Goal: Task Accomplishment & Management: Complete application form

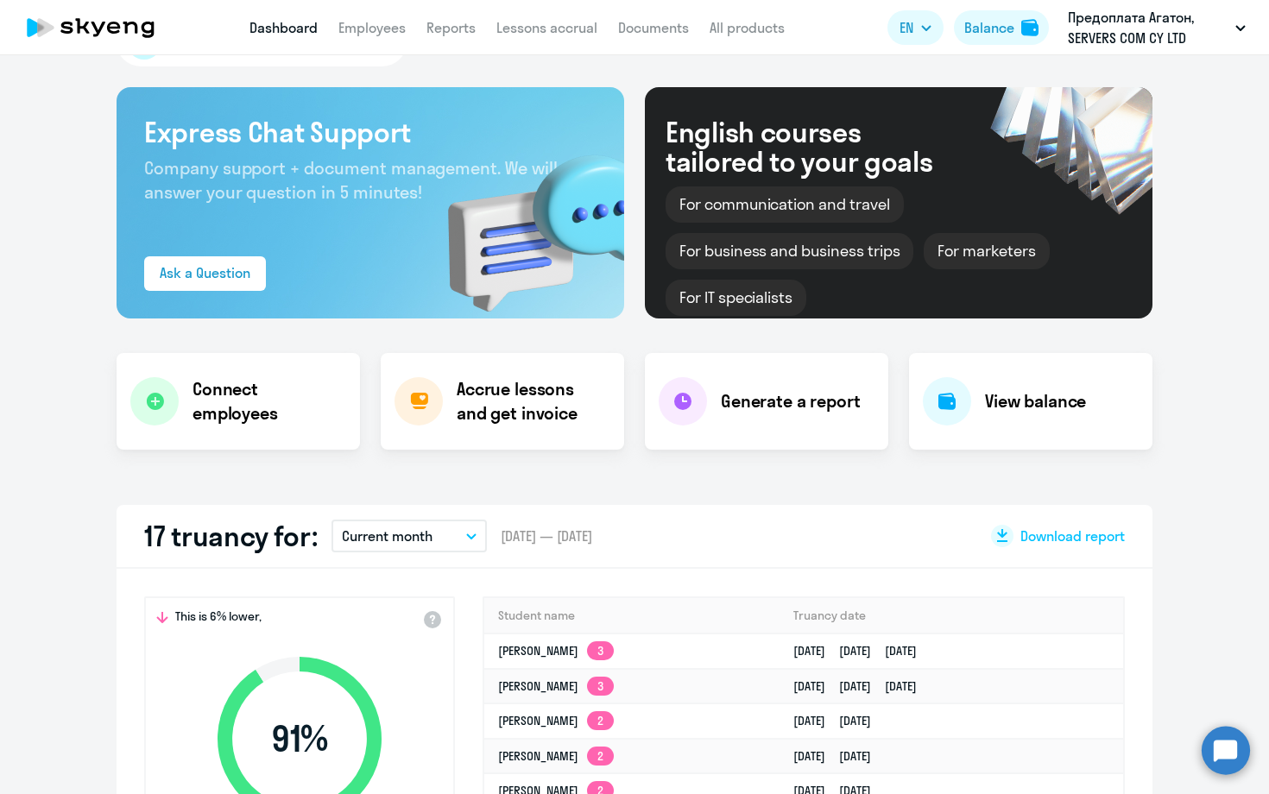
scroll to position [60, 0]
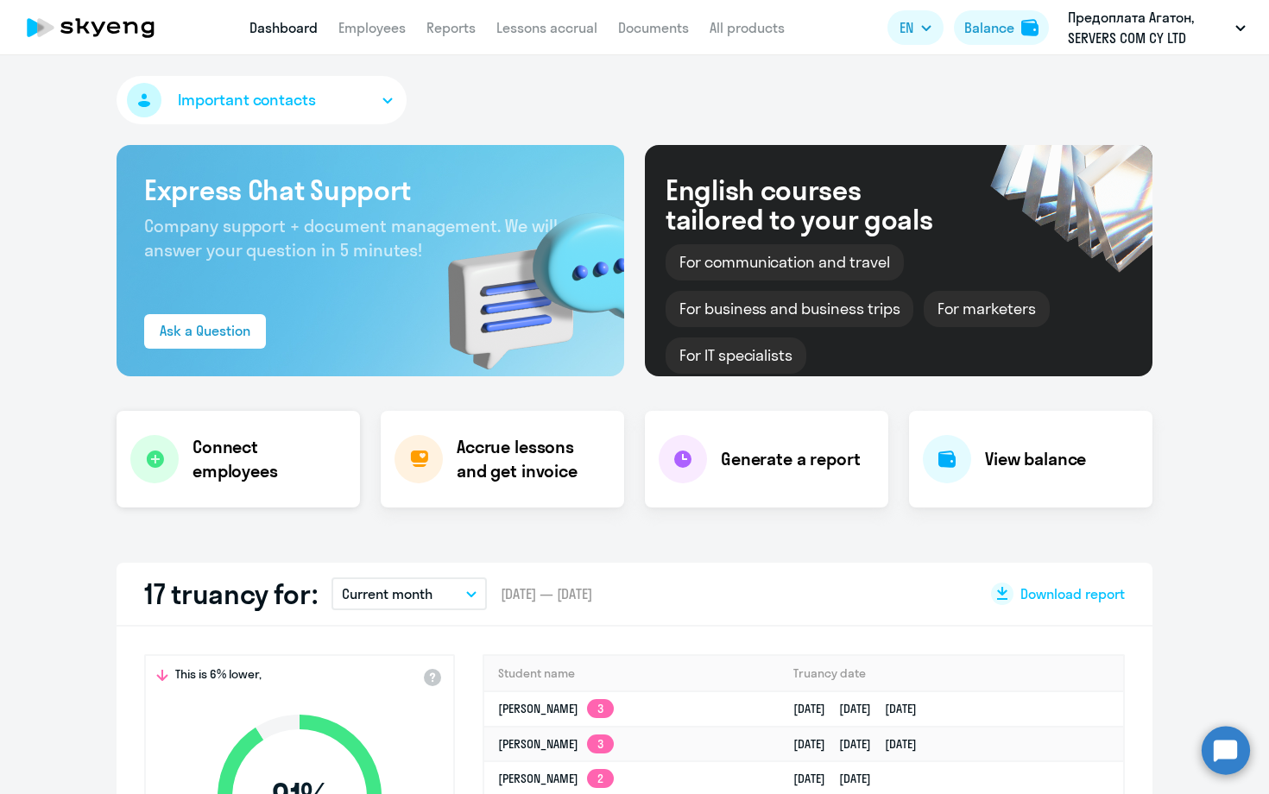
select select "30"
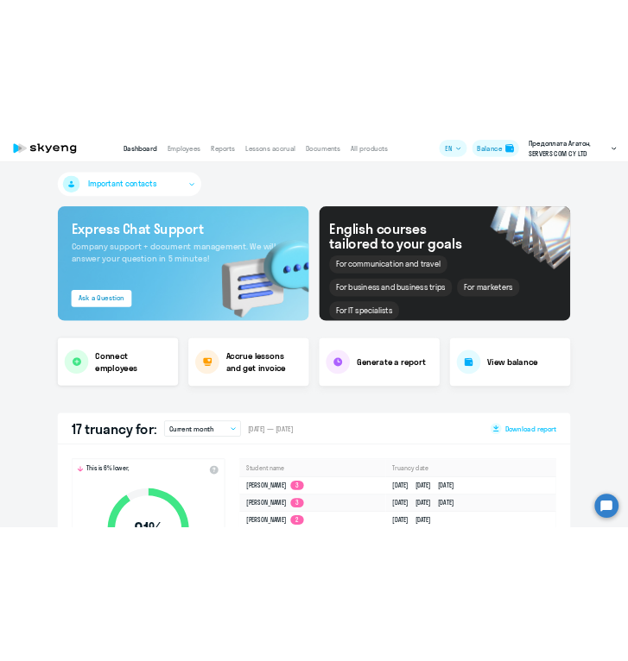
scroll to position [0, 0]
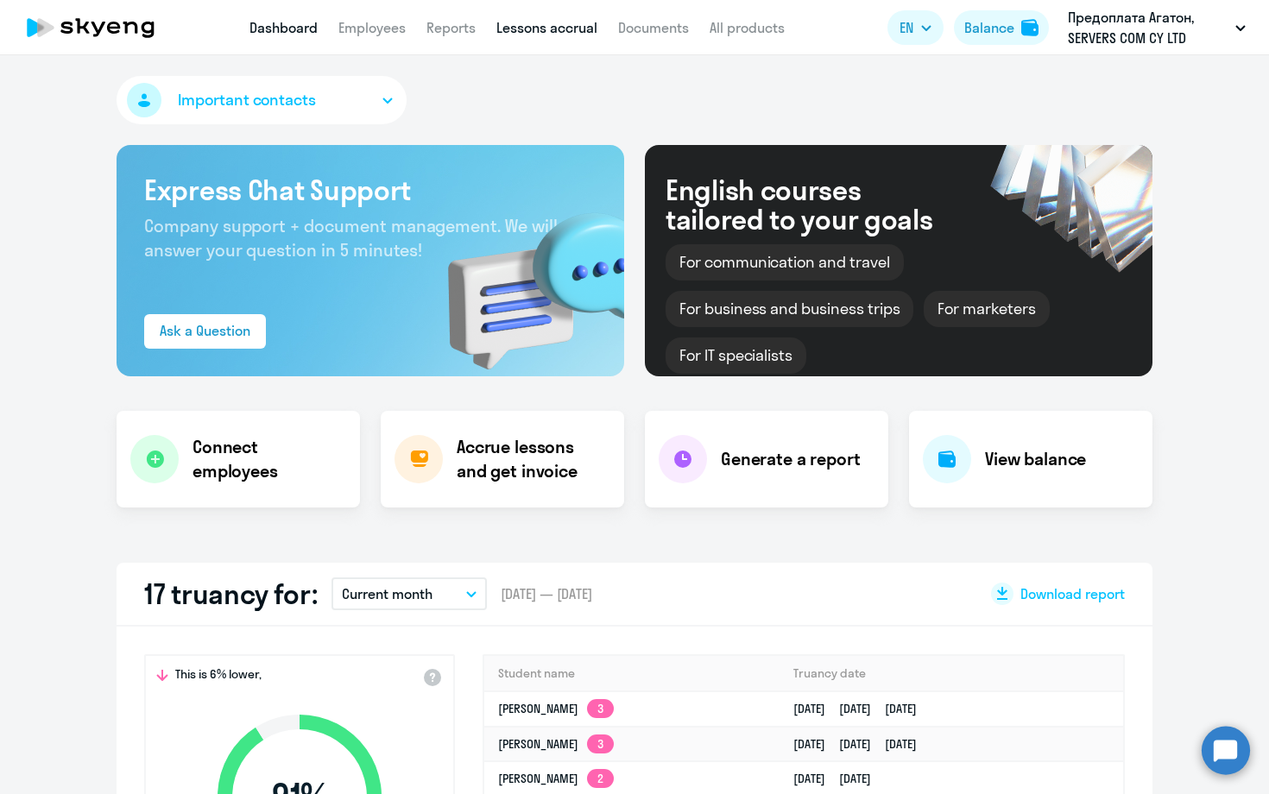
click at [569, 28] on link "Lessons accrual" at bounding box center [547, 27] width 101 height 17
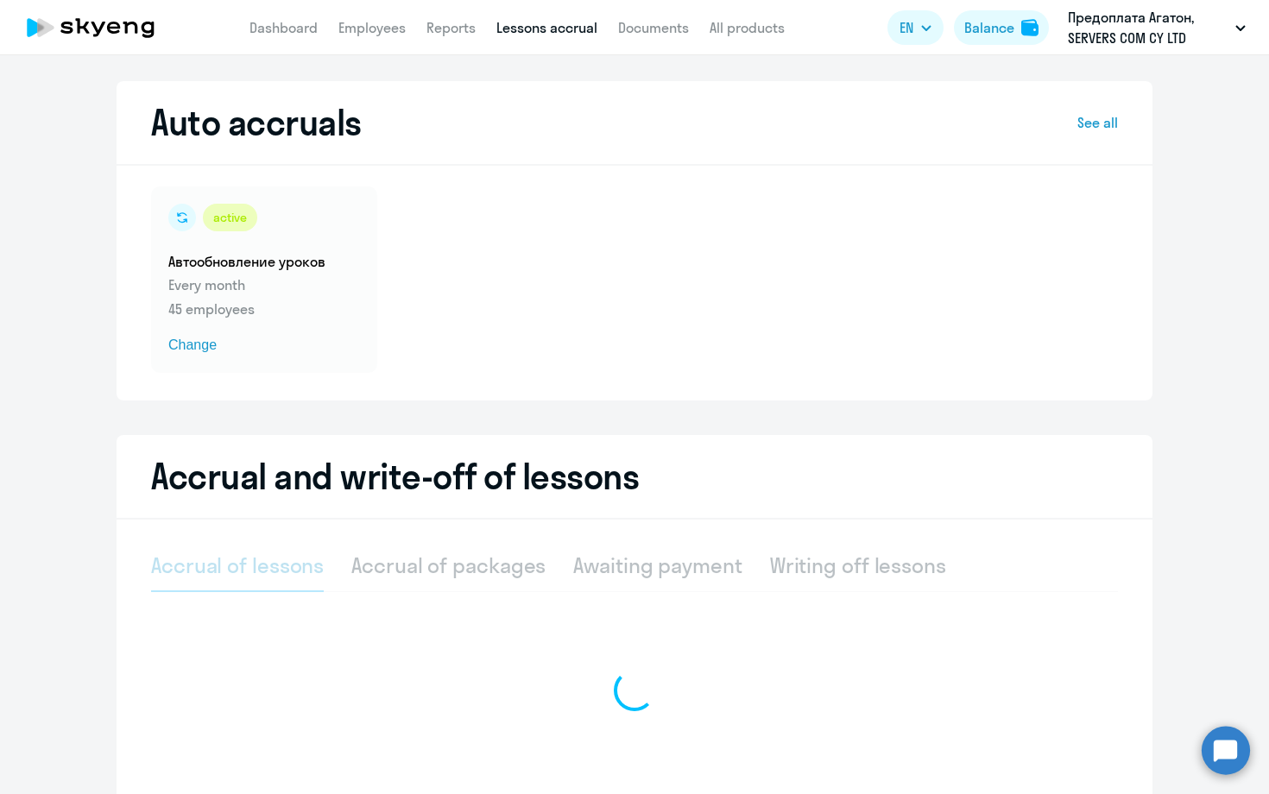
select select "10"
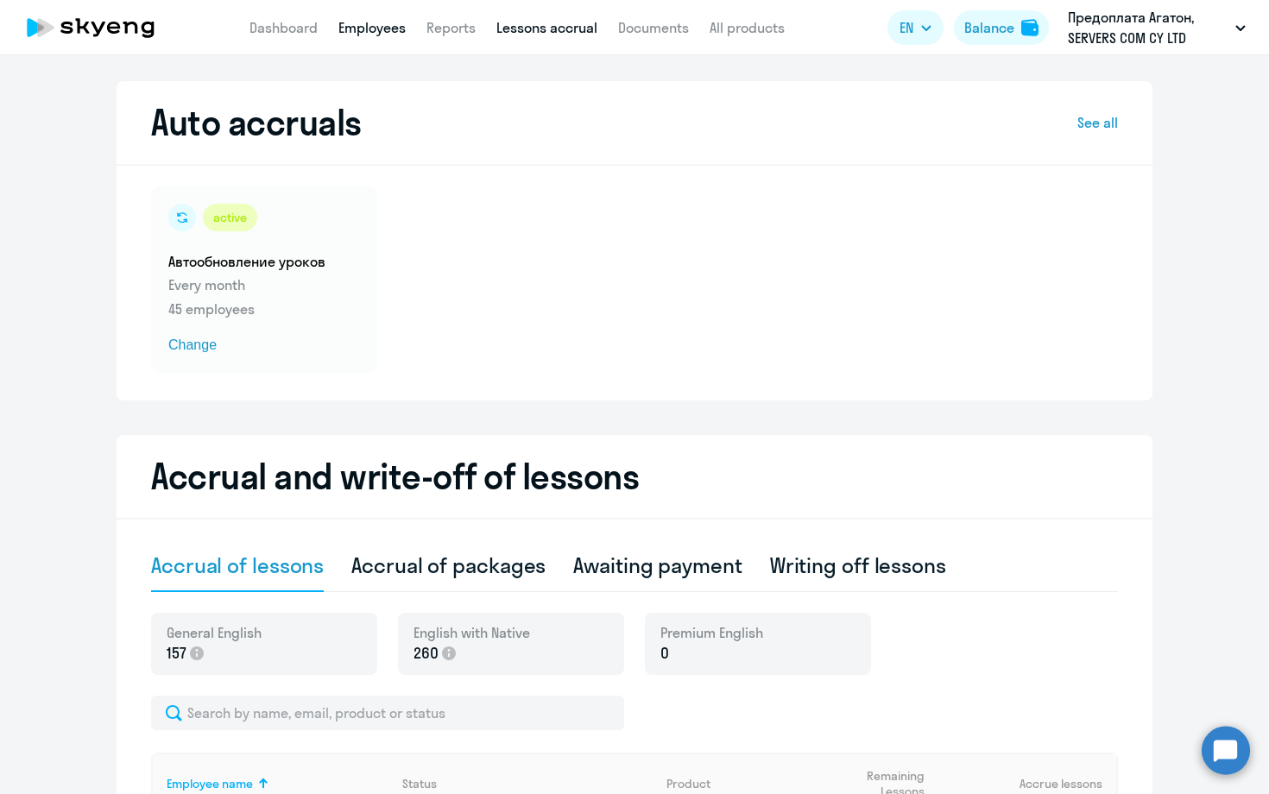
drag, startPoint x: 291, startPoint y: 25, endPoint x: 343, endPoint y: 24, distance: 51.8
click at [292, 25] on link "Dashboard" at bounding box center [284, 27] width 68 height 17
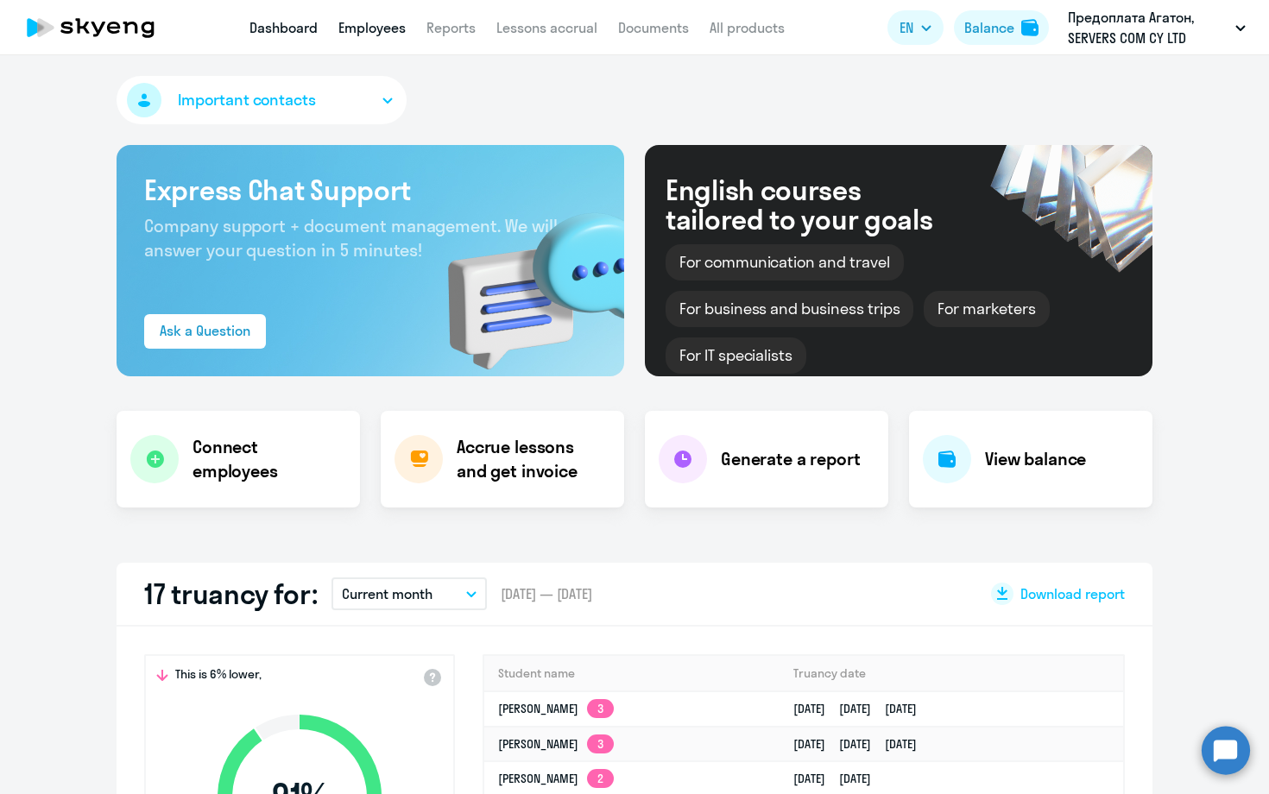
click at [368, 29] on link "Employees" at bounding box center [371, 27] width 67 height 17
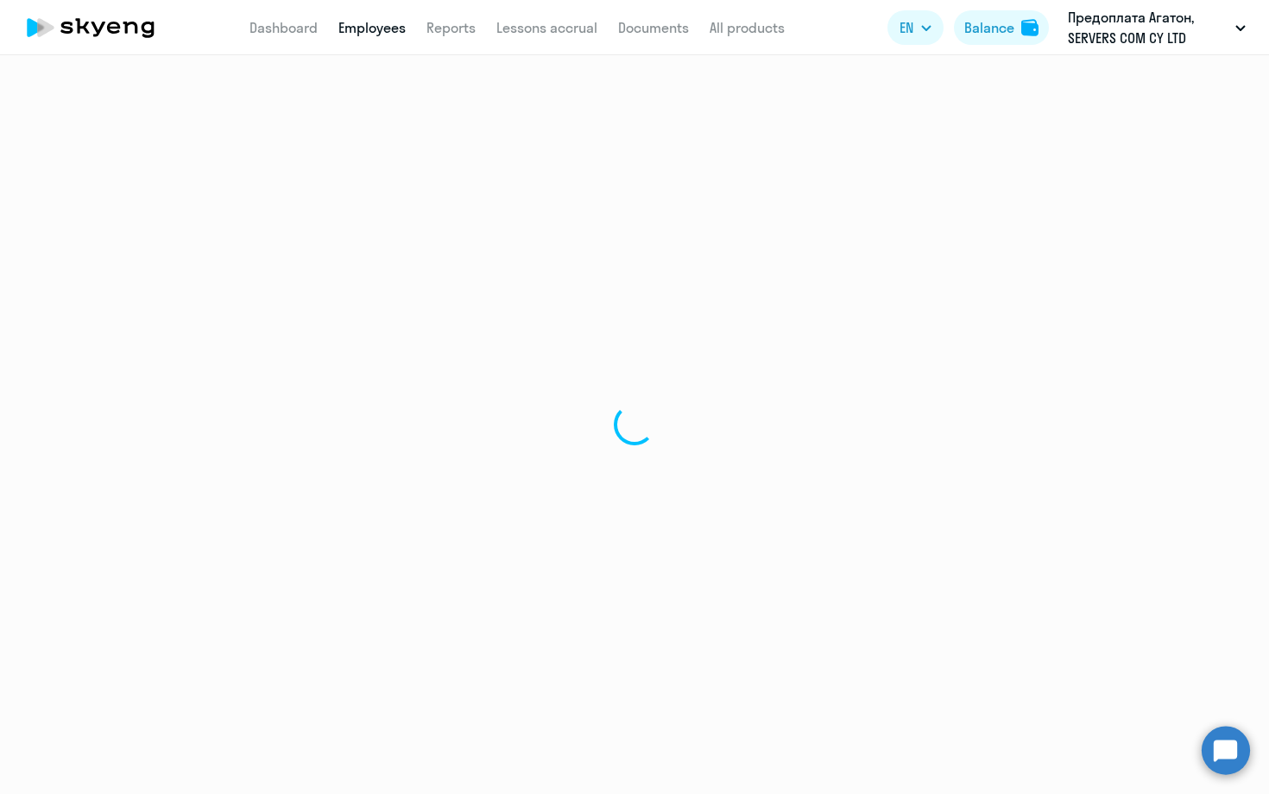
select select "30"
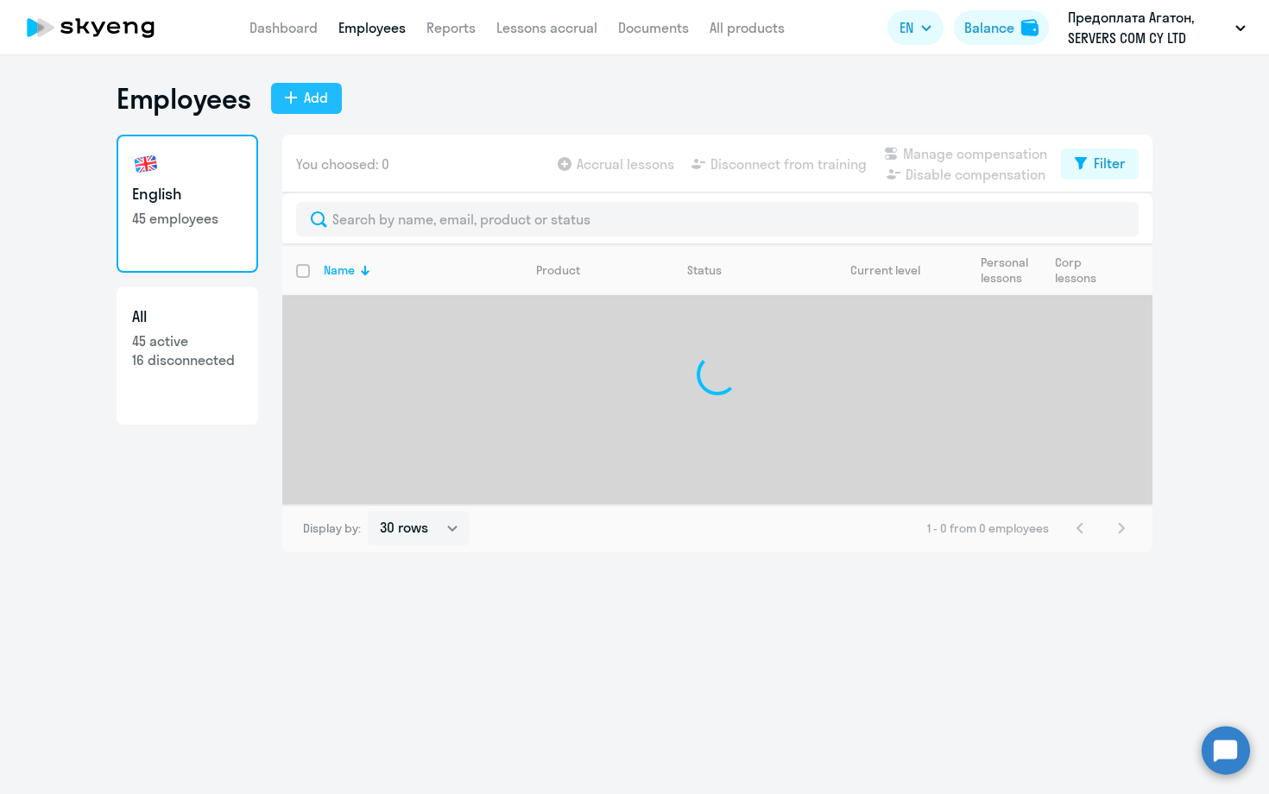
click at [307, 100] on div "Add" at bounding box center [316, 97] width 24 height 21
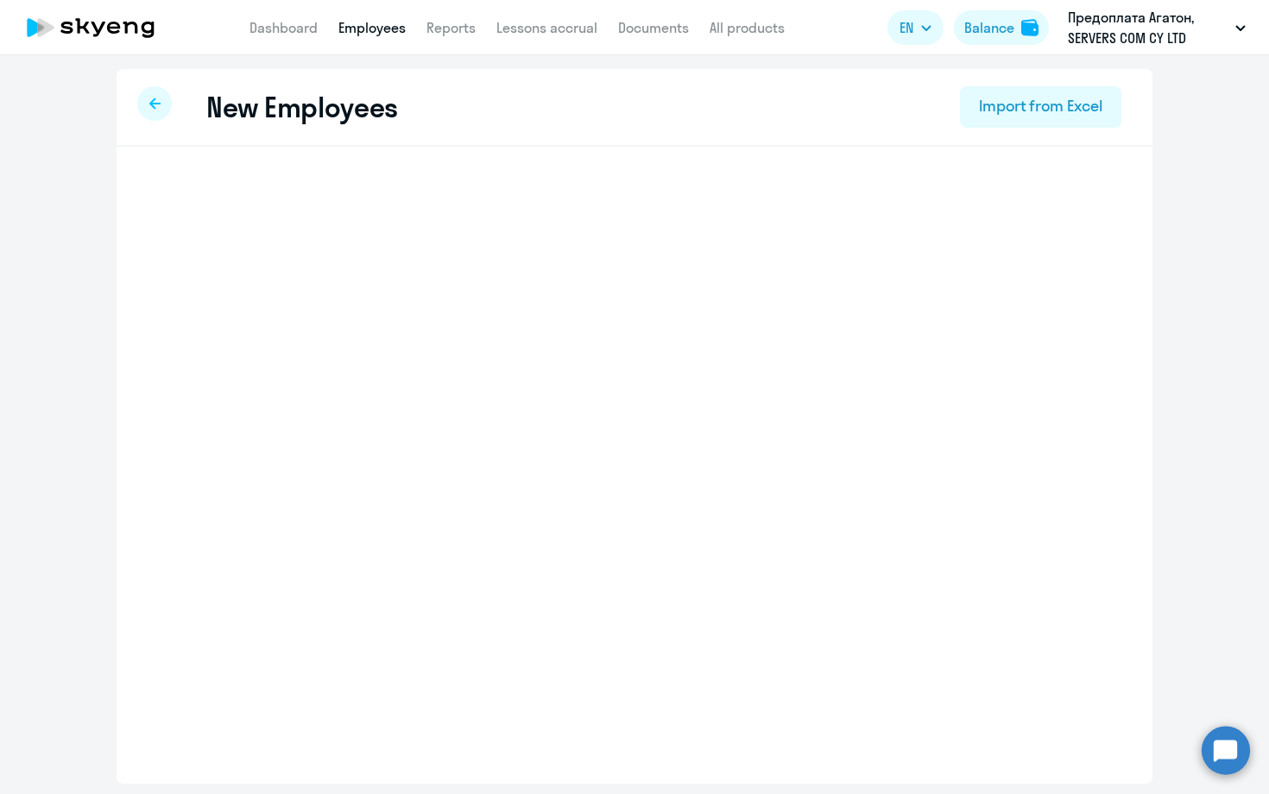
select select "english_adult_not_native_speaker"
select select "3"
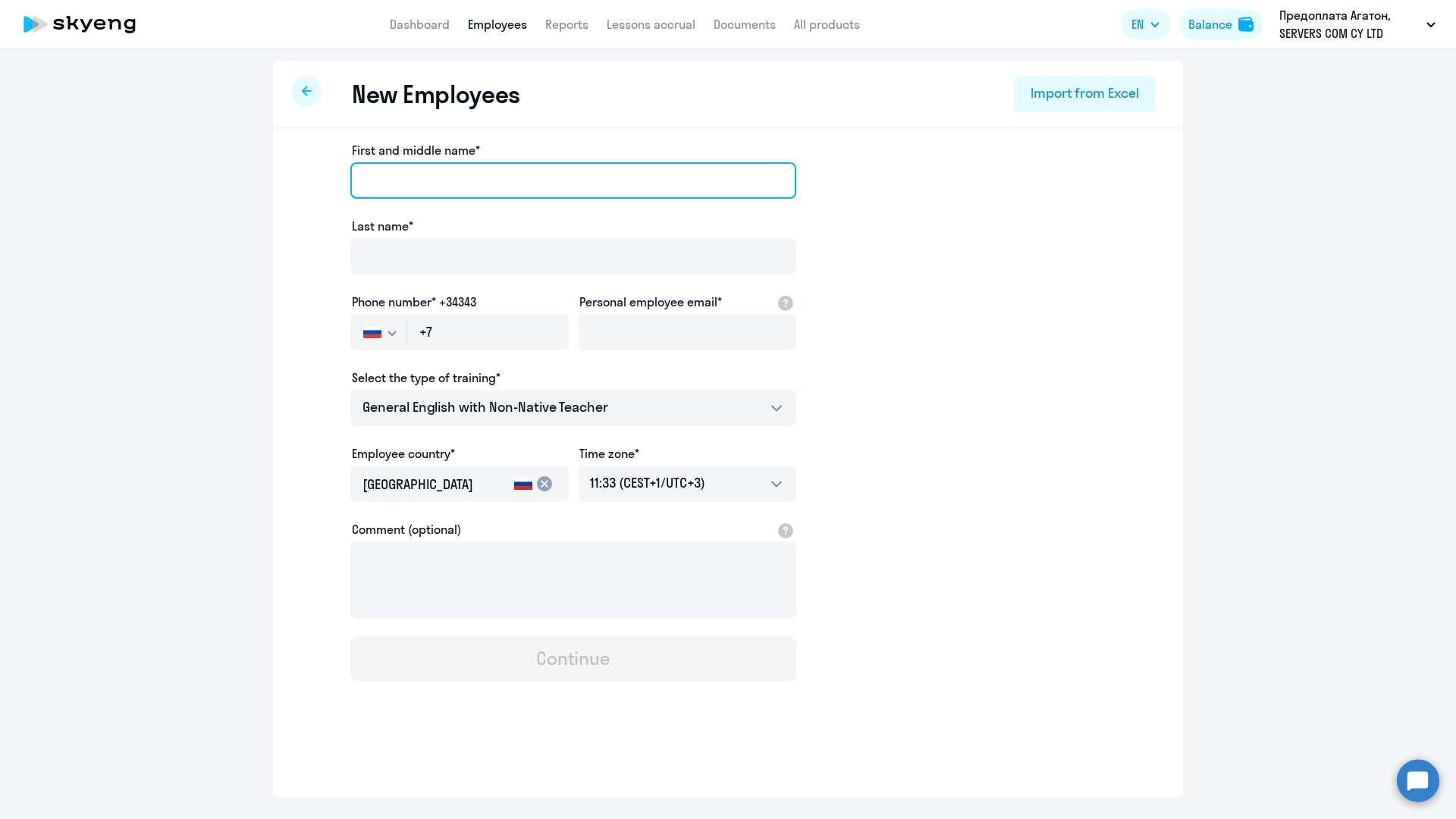
paste input "[PERSON_NAME]"
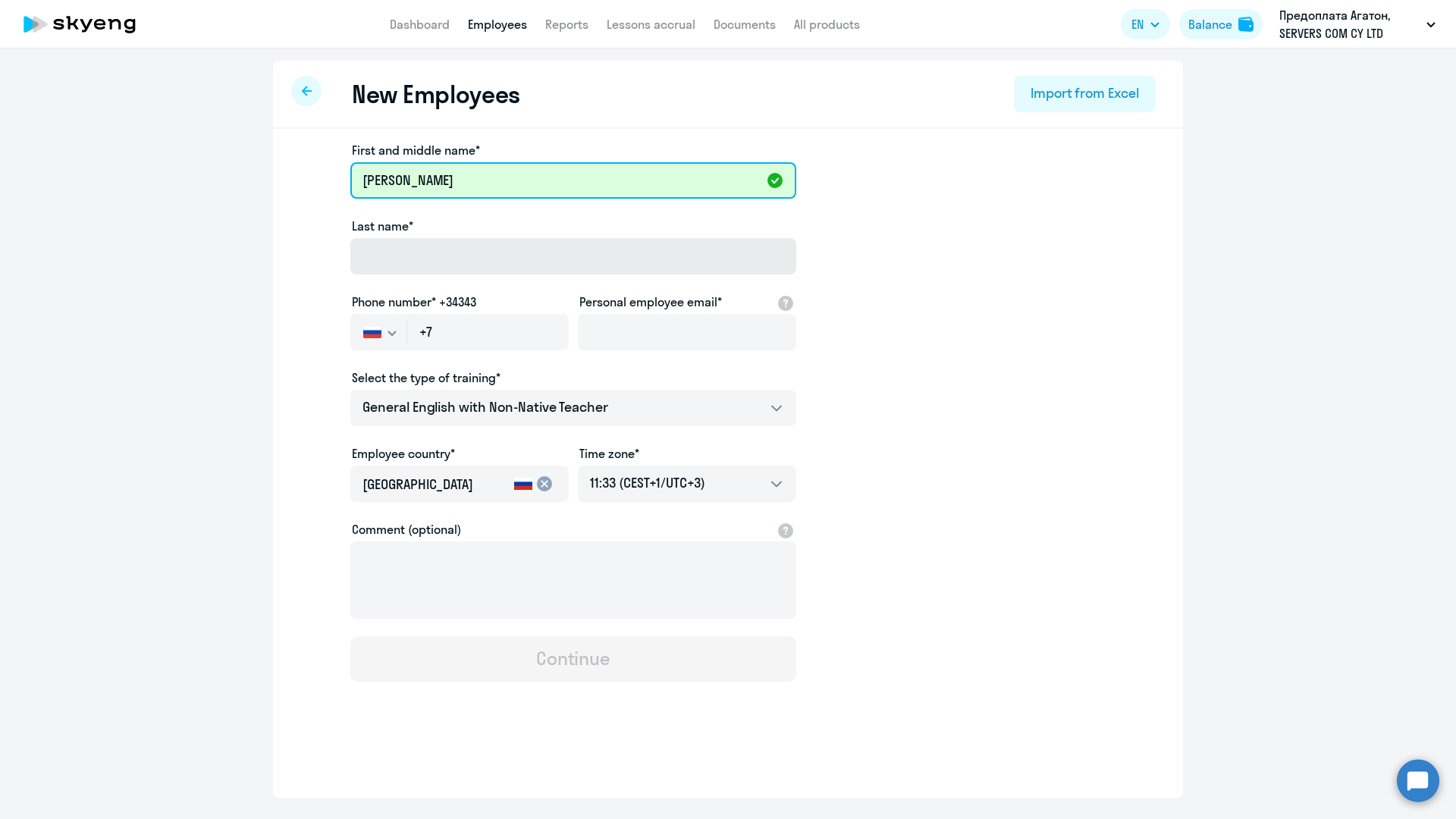
type input "[PERSON_NAME]"
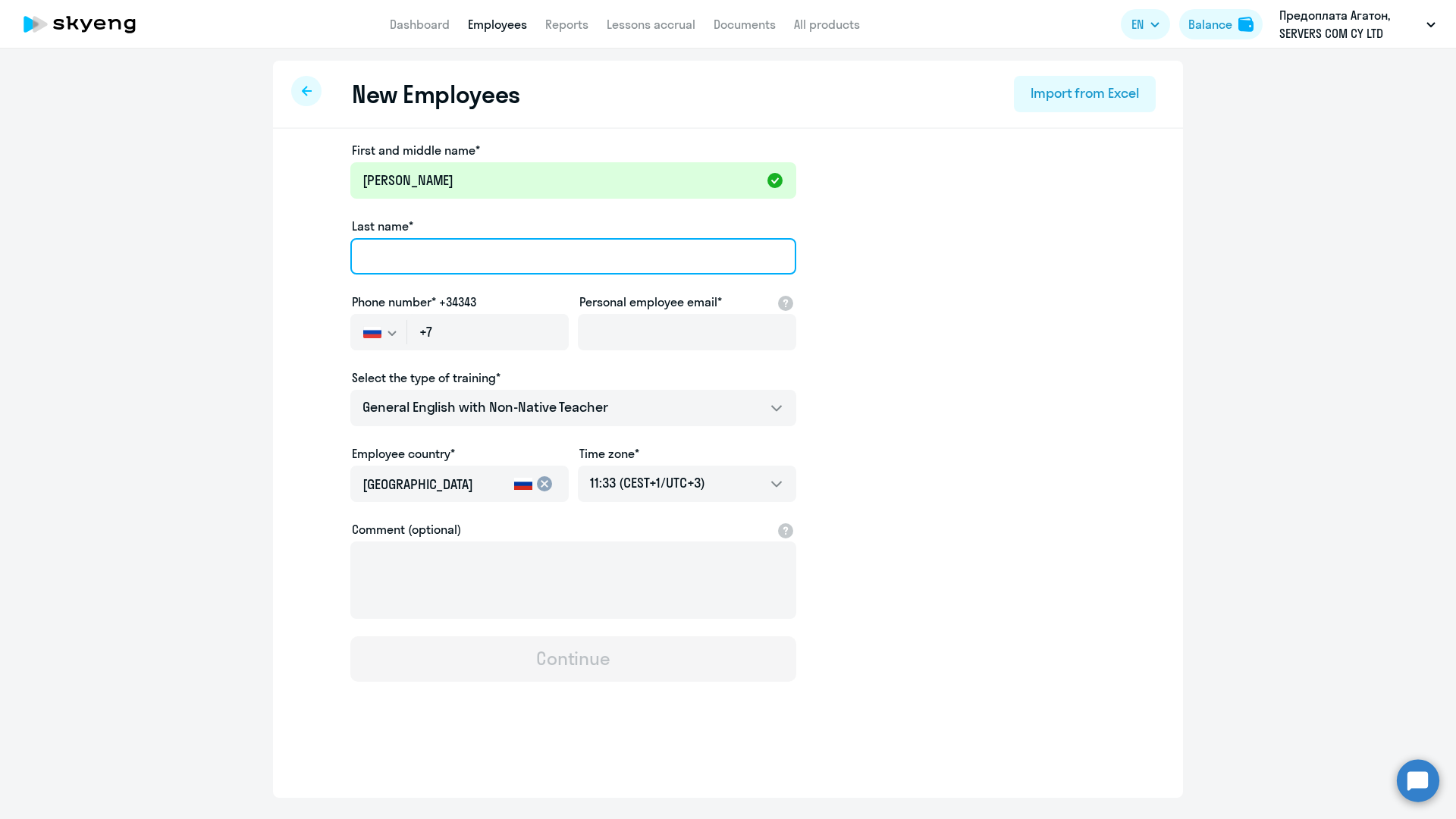
paste input "[PERSON_NAME]"
type input "[PERSON_NAME]"
click at [328, 303] on app-new-student-form "First and middle name* [PERSON_NAME] Last name* [PERSON_NAME] Phone number* +34…" at bounding box center [727, 412] width 861 height 541
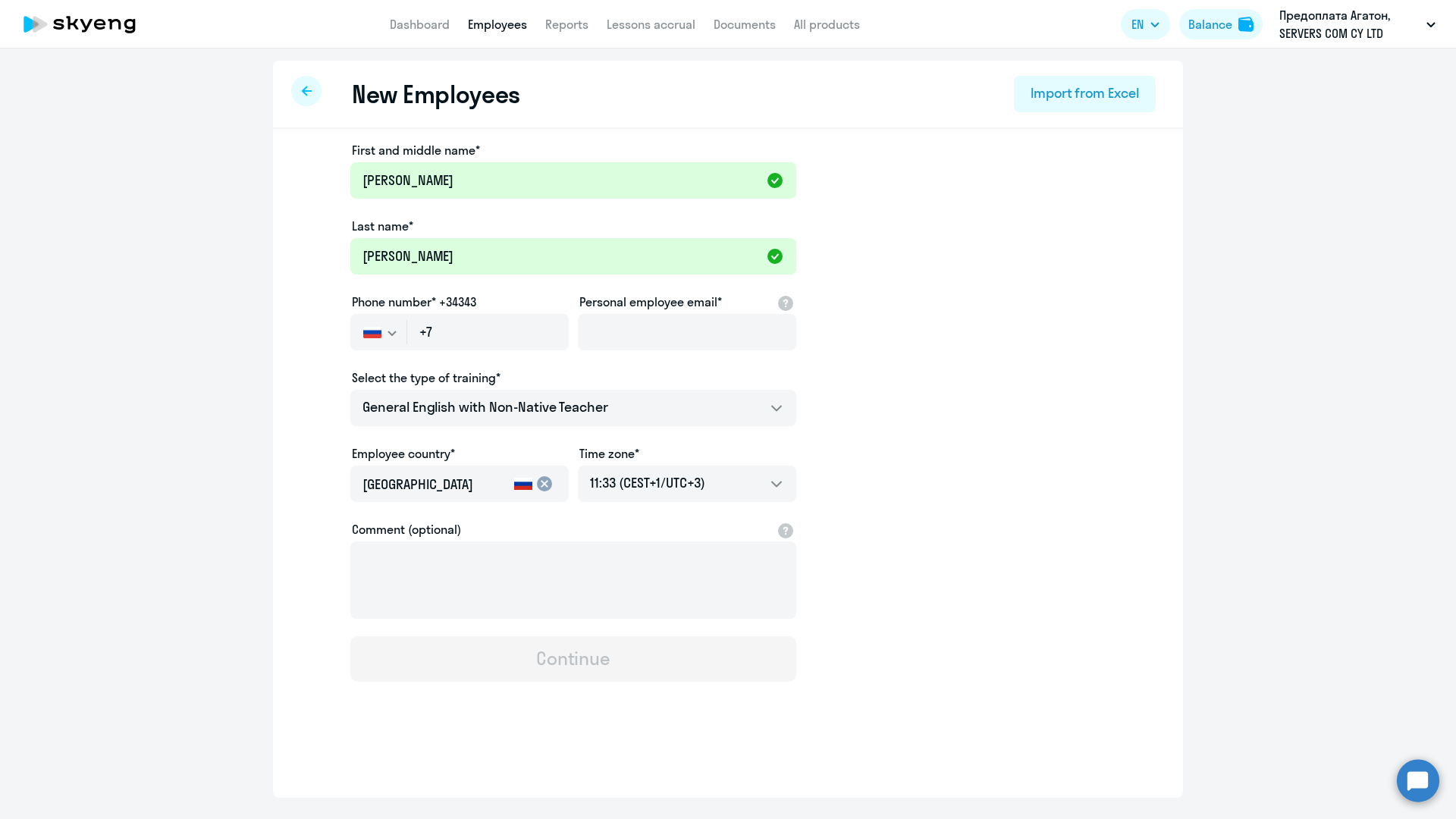
click at [389, 336] on svg-icon "button" at bounding box center [393, 333] width 12 height 12
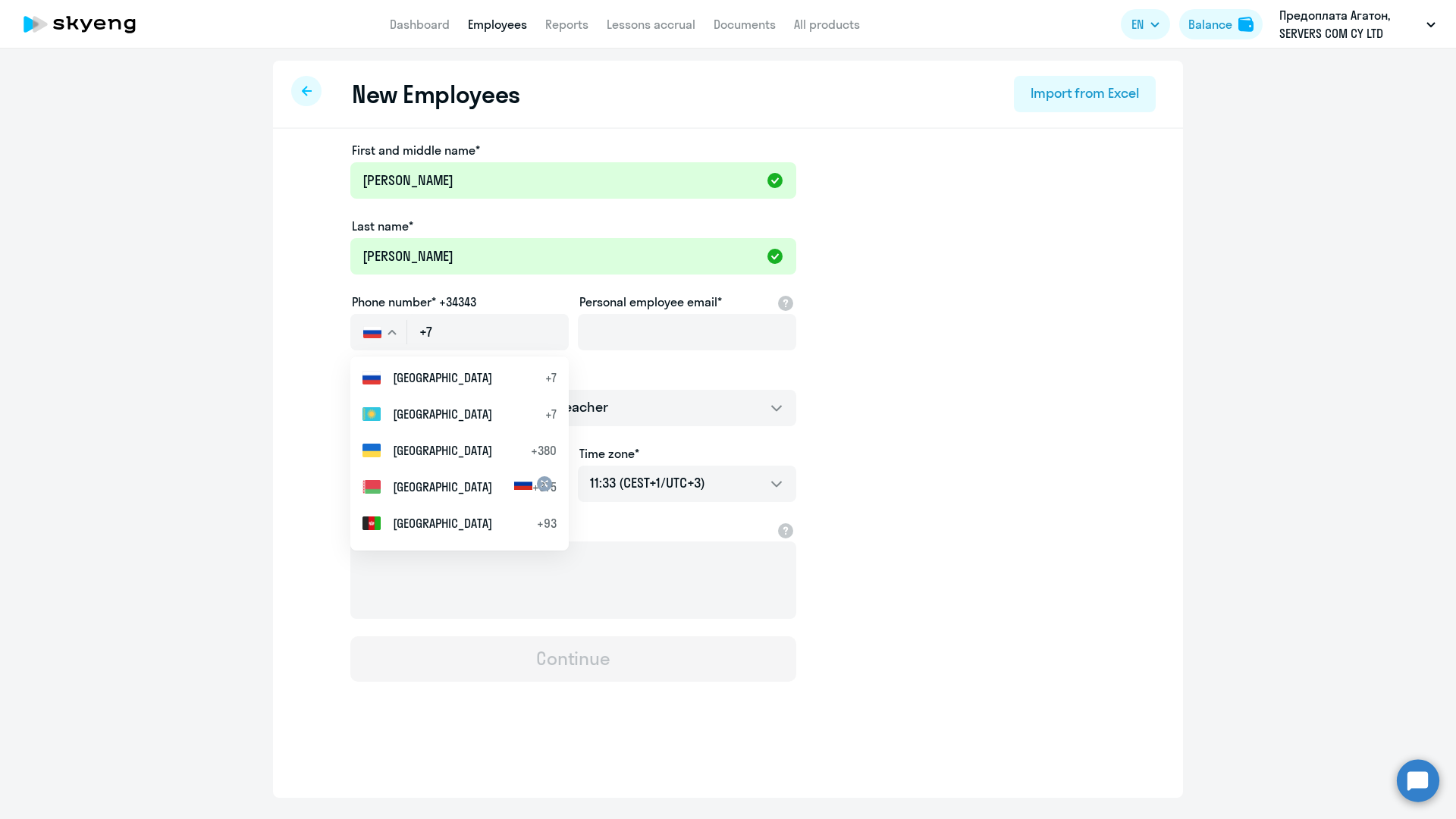
click at [1097, 348] on app-new-student-form "First and middle name* [PERSON_NAME] Last name* [PERSON_NAME] Phone number* +34…" at bounding box center [727, 412] width 861 height 541
